Goal: Navigation & Orientation: Understand site structure

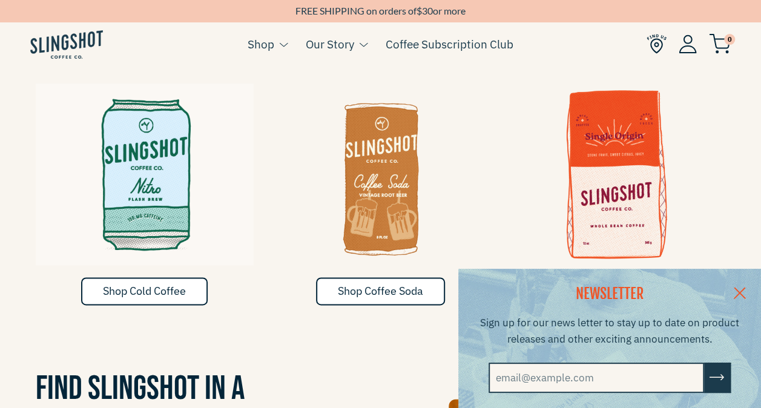
scroll to position [598, 0]
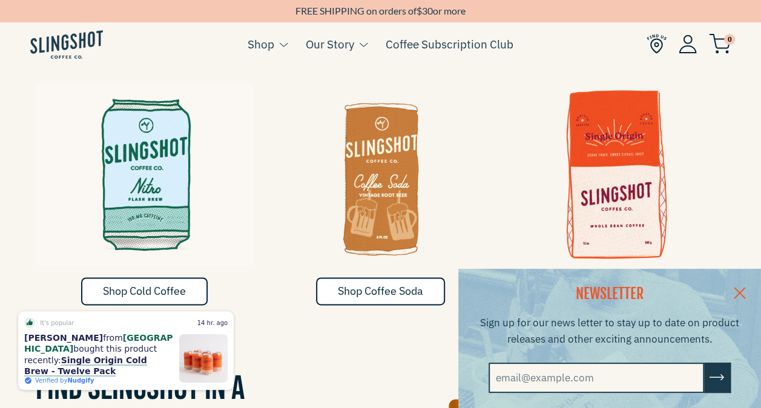
click at [748, 286] on link at bounding box center [740, 292] width 42 height 47
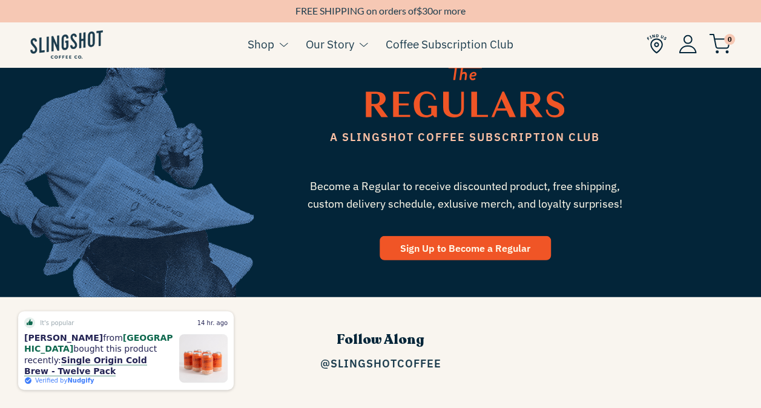
scroll to position [1415, 0]
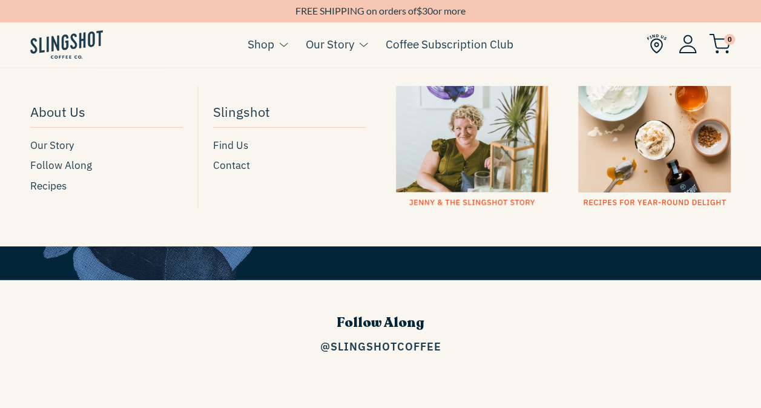
click at [317, 41] on link "Our Story" at bounding box center [330, 44] width 48 height 18
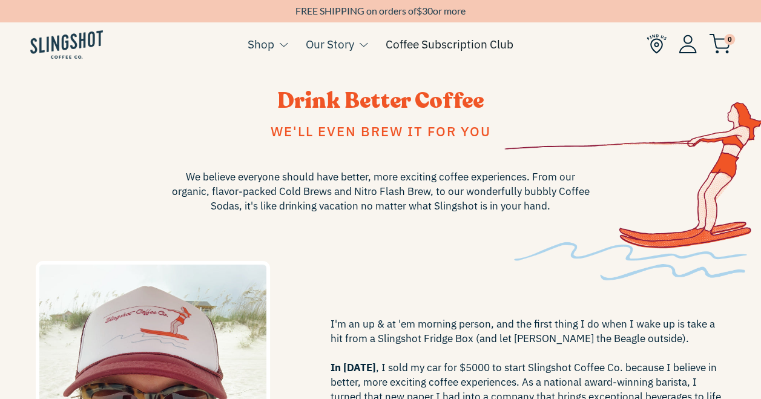
click at [446, 42] on link "Coffee Subscription Club" at bounding box center [450, 44] width 128 height 18
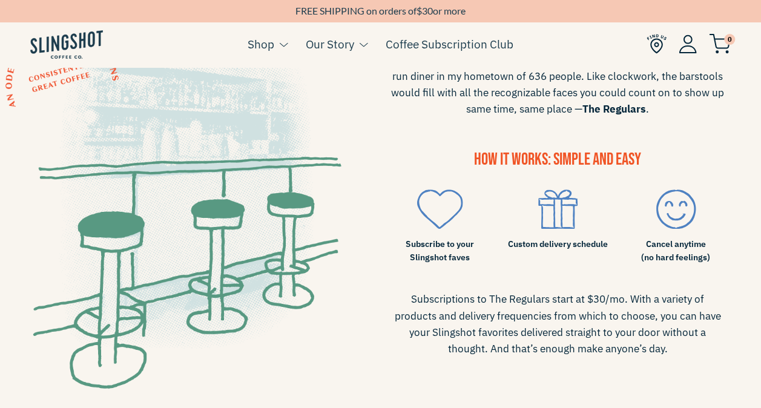
scroll to position [662, 0]
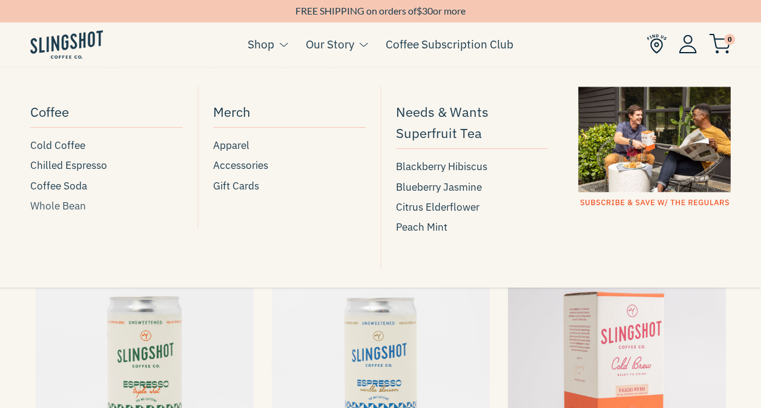
click at [72, 206] on span "Whole Bean" at bounding box center [58, 206] width 56 height 16
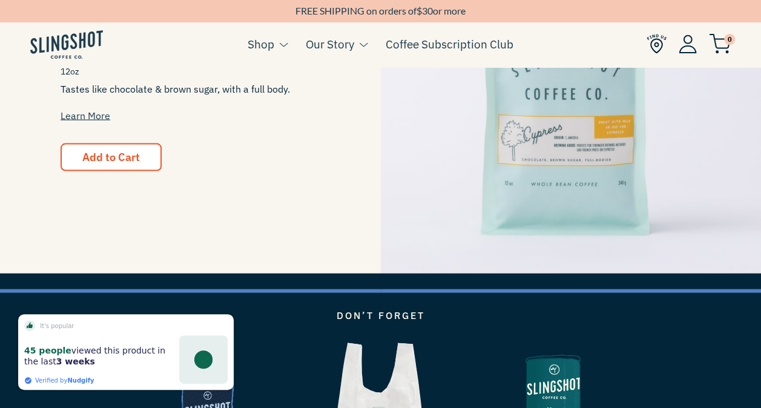
scroll to position [1135, 0]
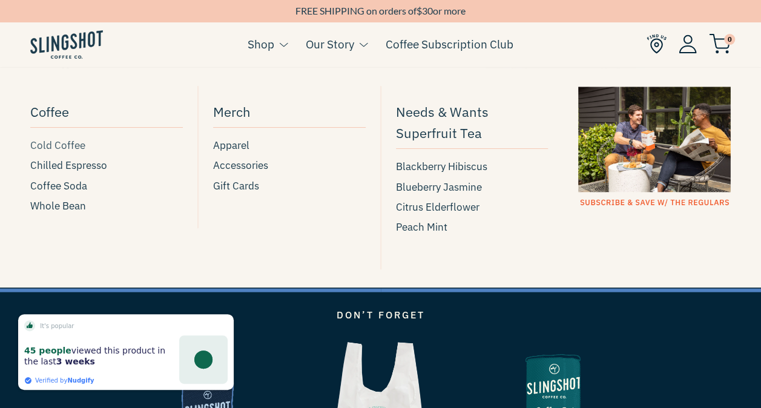
click at [64, 145] on span "Cold Coffee" at bounding box center [57, 145] width 55 height 16
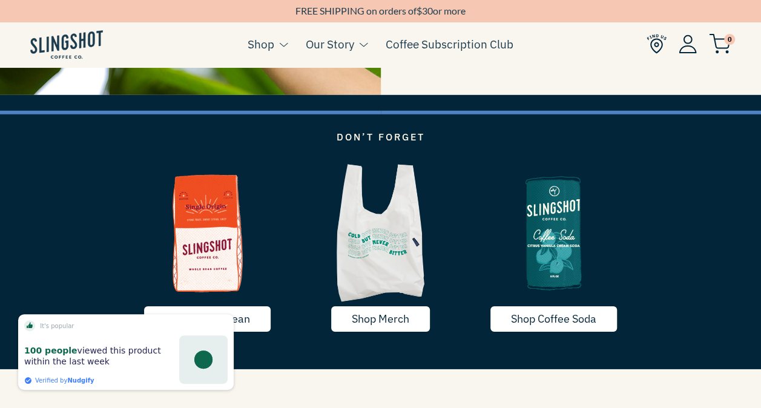
scroll to position [1724, 0]
